Goal: Information Seeking & Learning: Learn about a topic

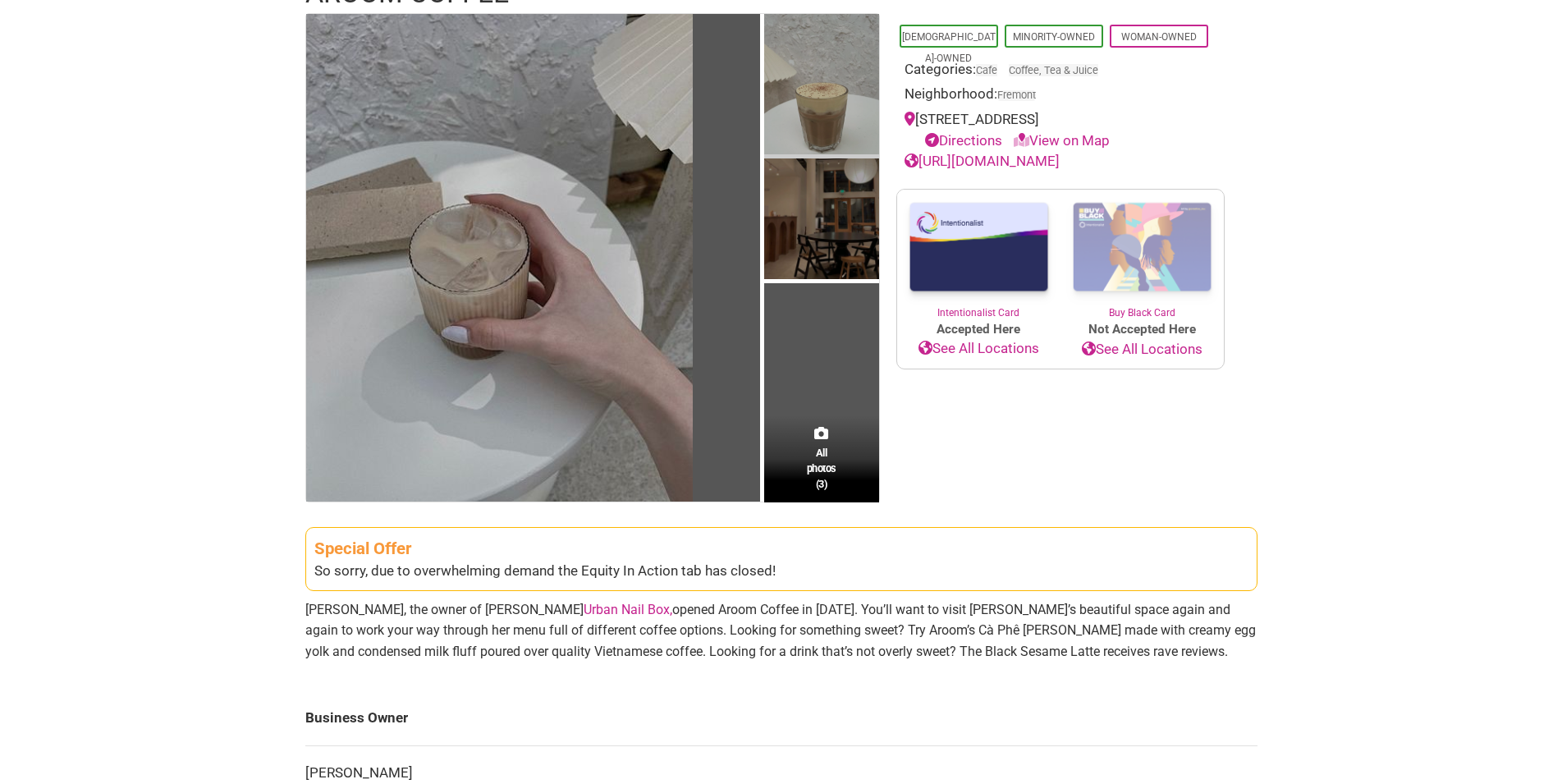
scroll to position [251, 0]
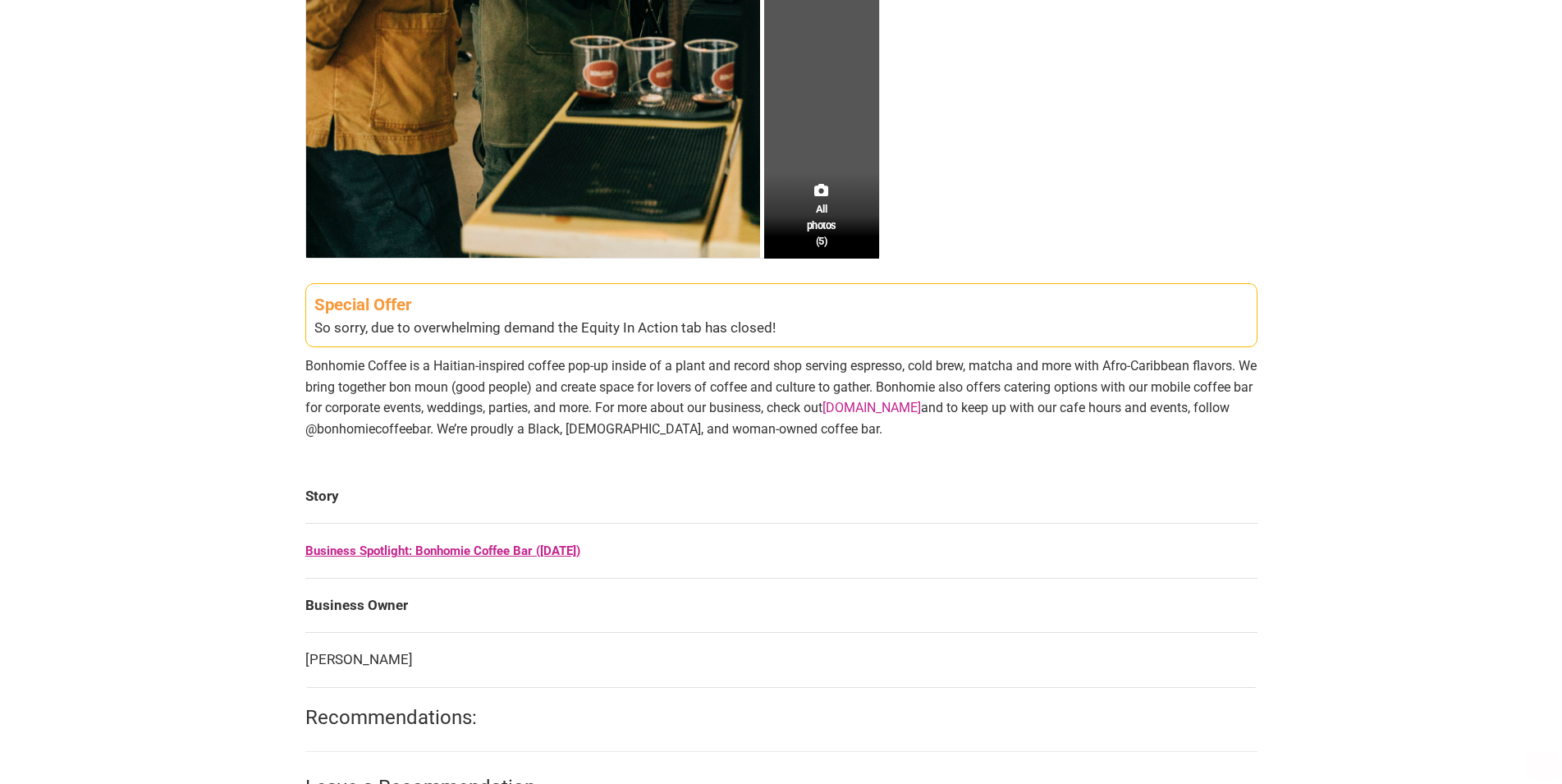
scroll to position [753, 0]
